Goal: Communication & Community: Share content

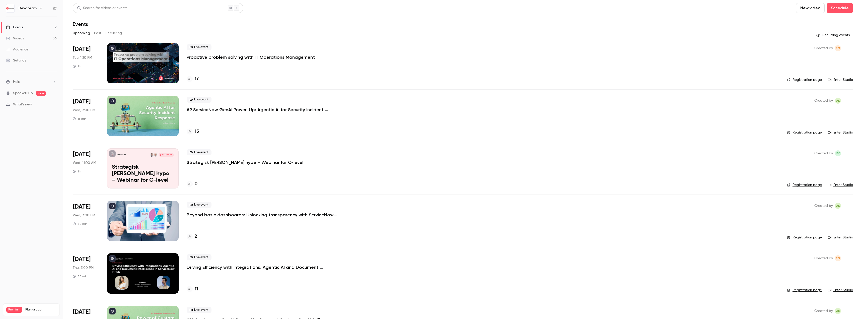
click at [17, 38] on div "Videos" at bounding box center [15, 38] width 18 height 5
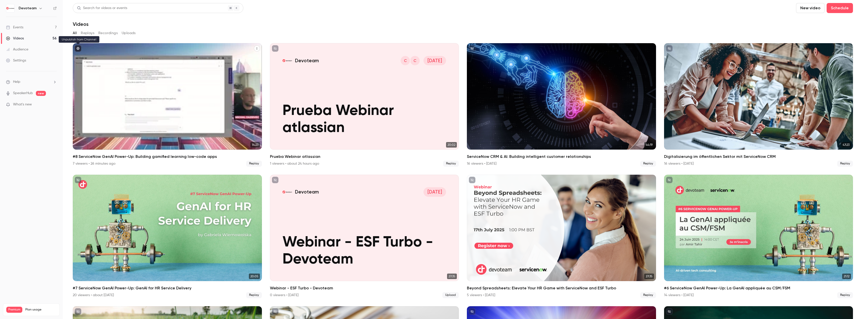
click at [77, 49] on icon "published" at bounding box center [78, 48] width 3 height 3
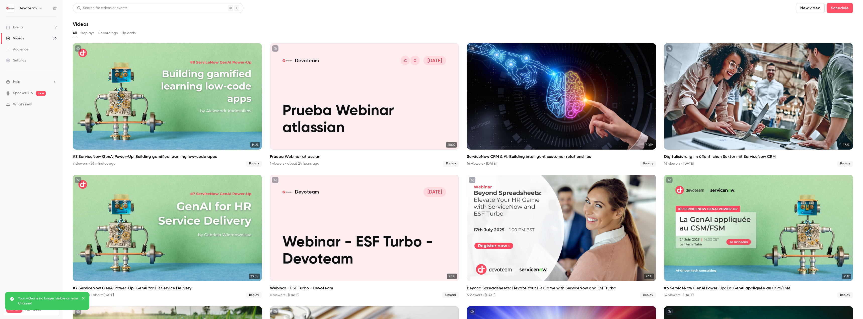
click at [42, 26] on link "Events 7" at bounding box center [31, 27] width 63 height 11
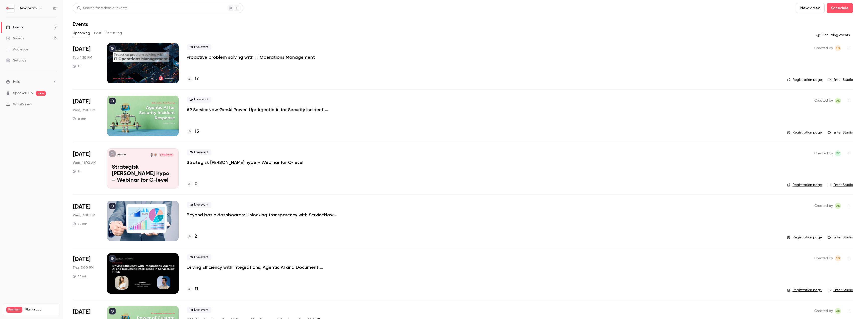
click at [27, 29] on link "Events 7" at bounding box center [31, 27] width 63 height 11
click at [22, 40] on div "Videos" at bounding box center [15, 38] width 18 height 5
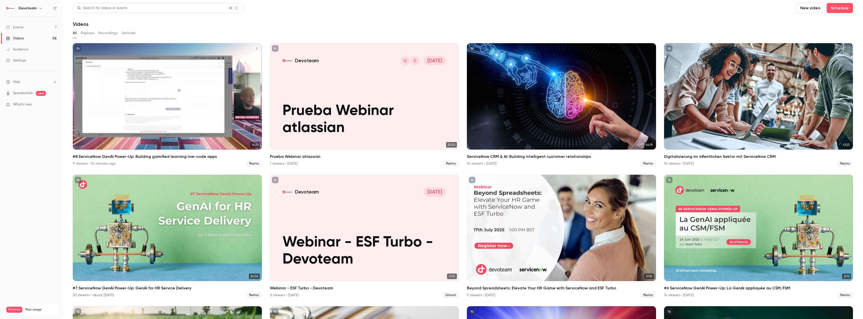
click at [257, 48] on icon "#8 ServiceNow GenAI Power-Up: Building gamified learning low-code apps" at bounding box center [257, 48] width 1 height 2
click at [242, 58] on div "Share" at bounding box center [235, 60] width 39 height 5
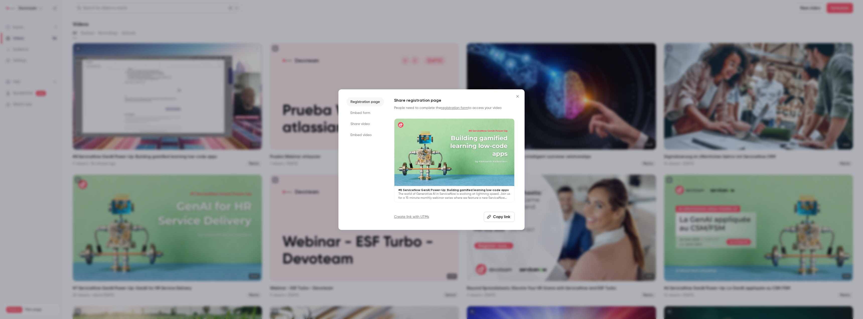
click at [363, 128] on li "Share video" at bounding box center [366, 123] width 38 height 9
click at [452, 217] on button "Copy link" at bounding box center [454, 217] width 120 height 10
